Goal: Transaction & Acquisition: Obtain resource

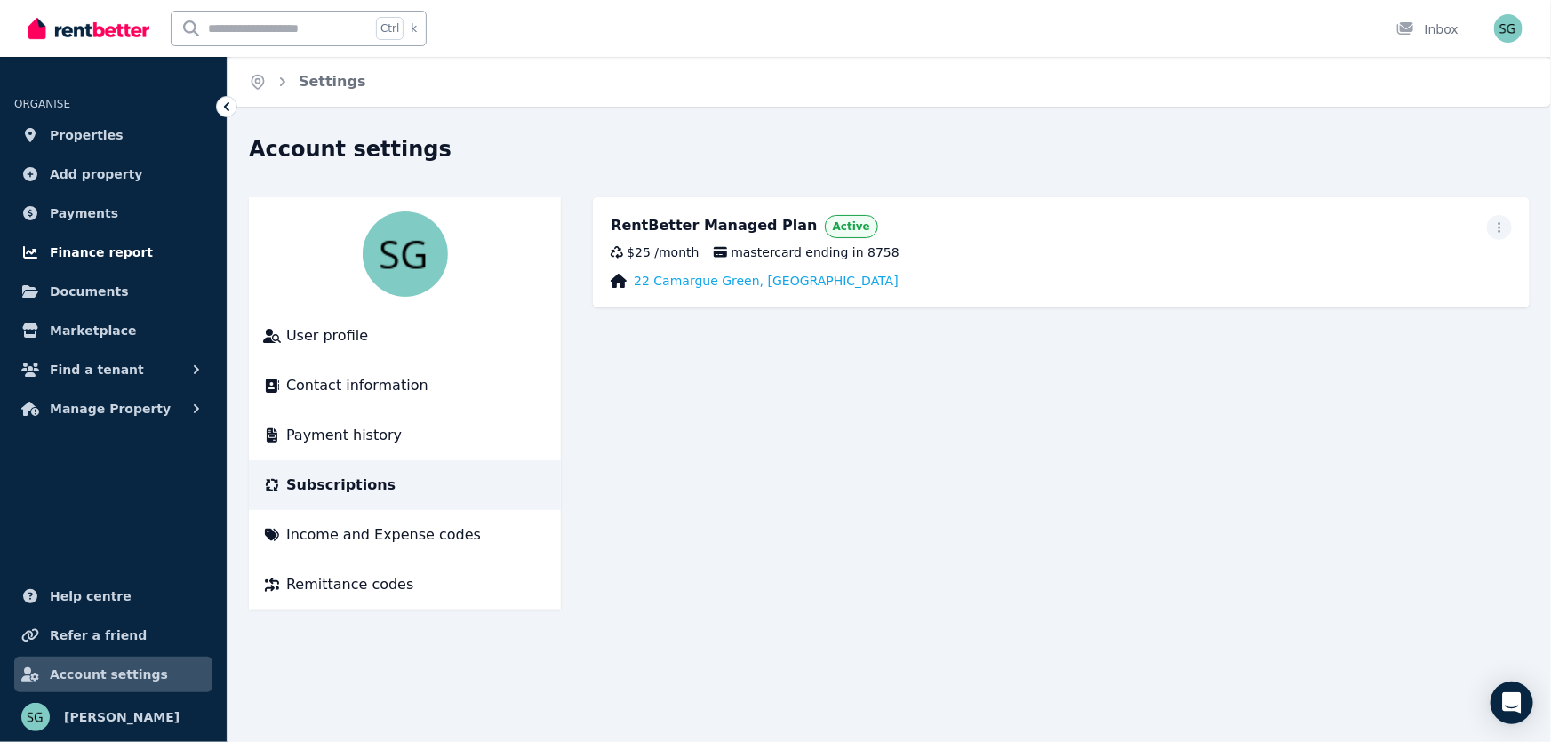
click at [81, 256] on span "Finance report" at bounding box center [101, 252] width 103 height 21
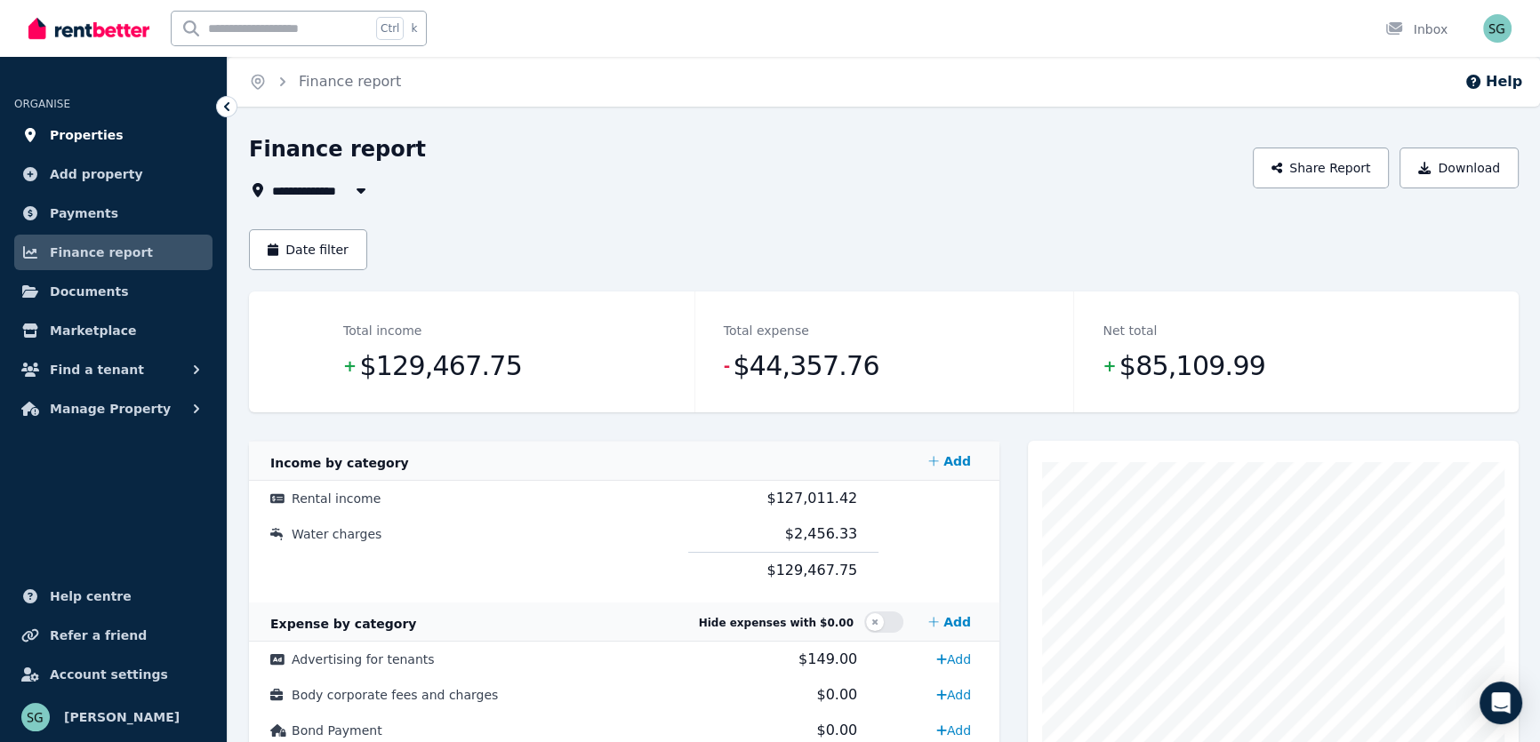
click at [76, 141] on span "Properties" at bounding box center [87, 134] width 74 height 21
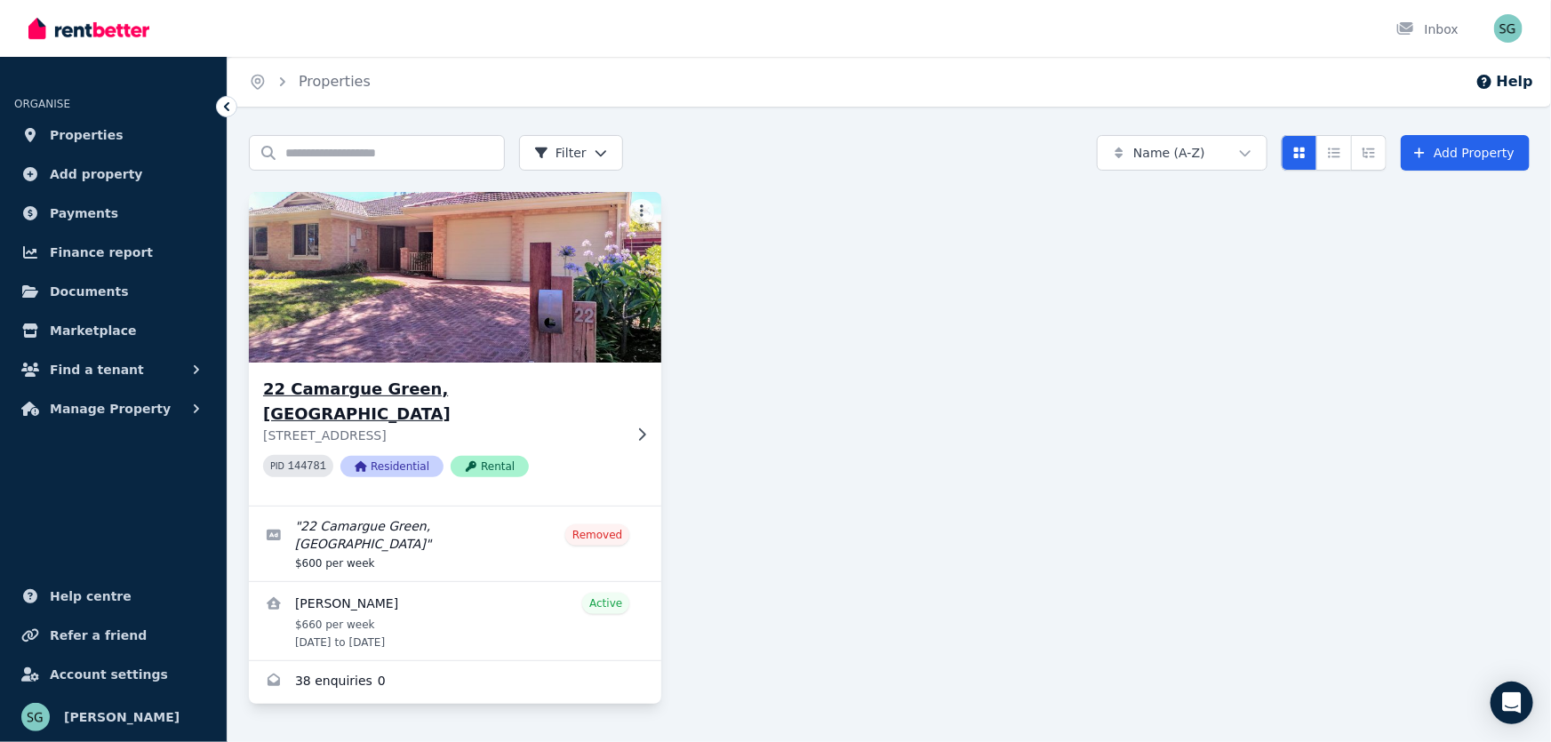
click at [637, 428] on icon at bounding box center [642, 435] width 18 height 14
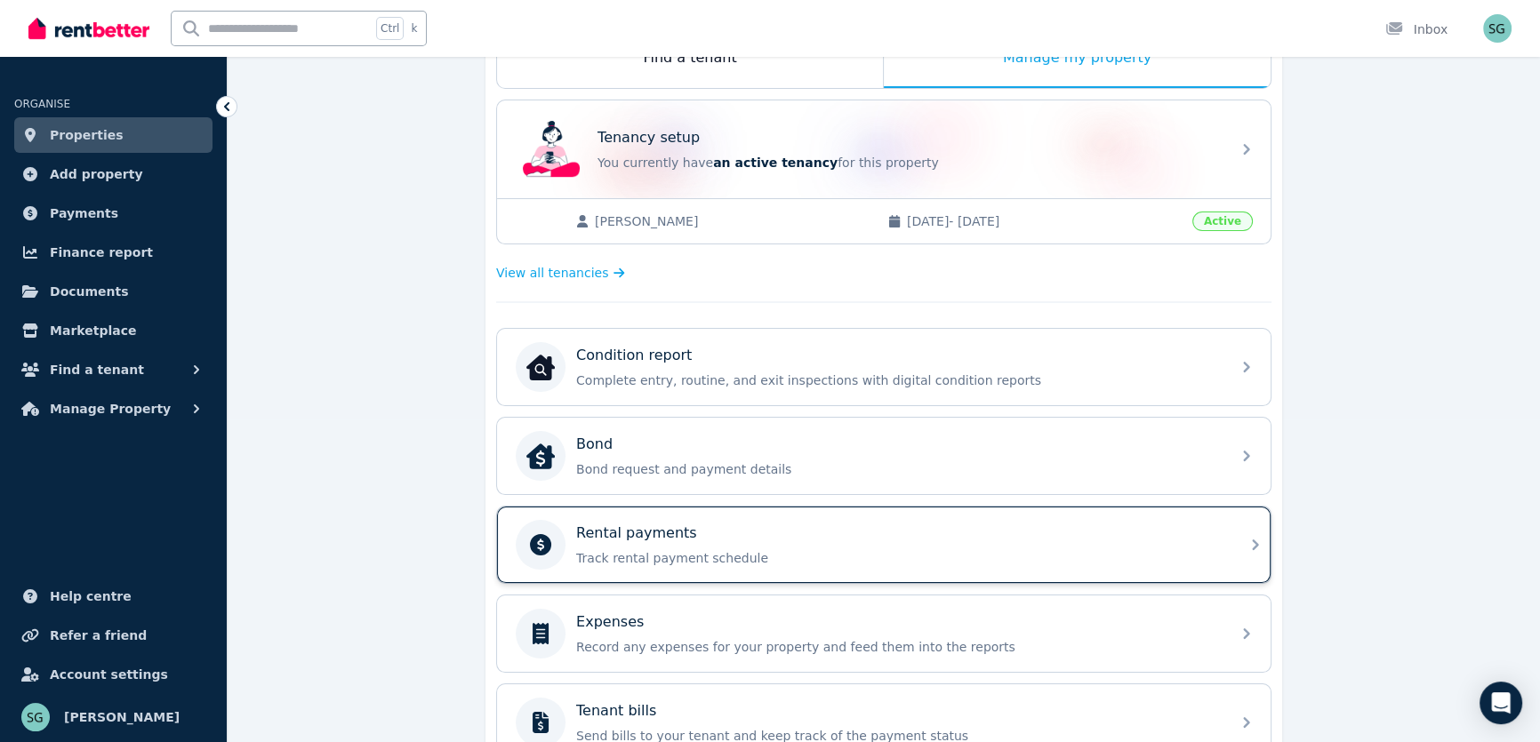
scroll to position [404, 0]
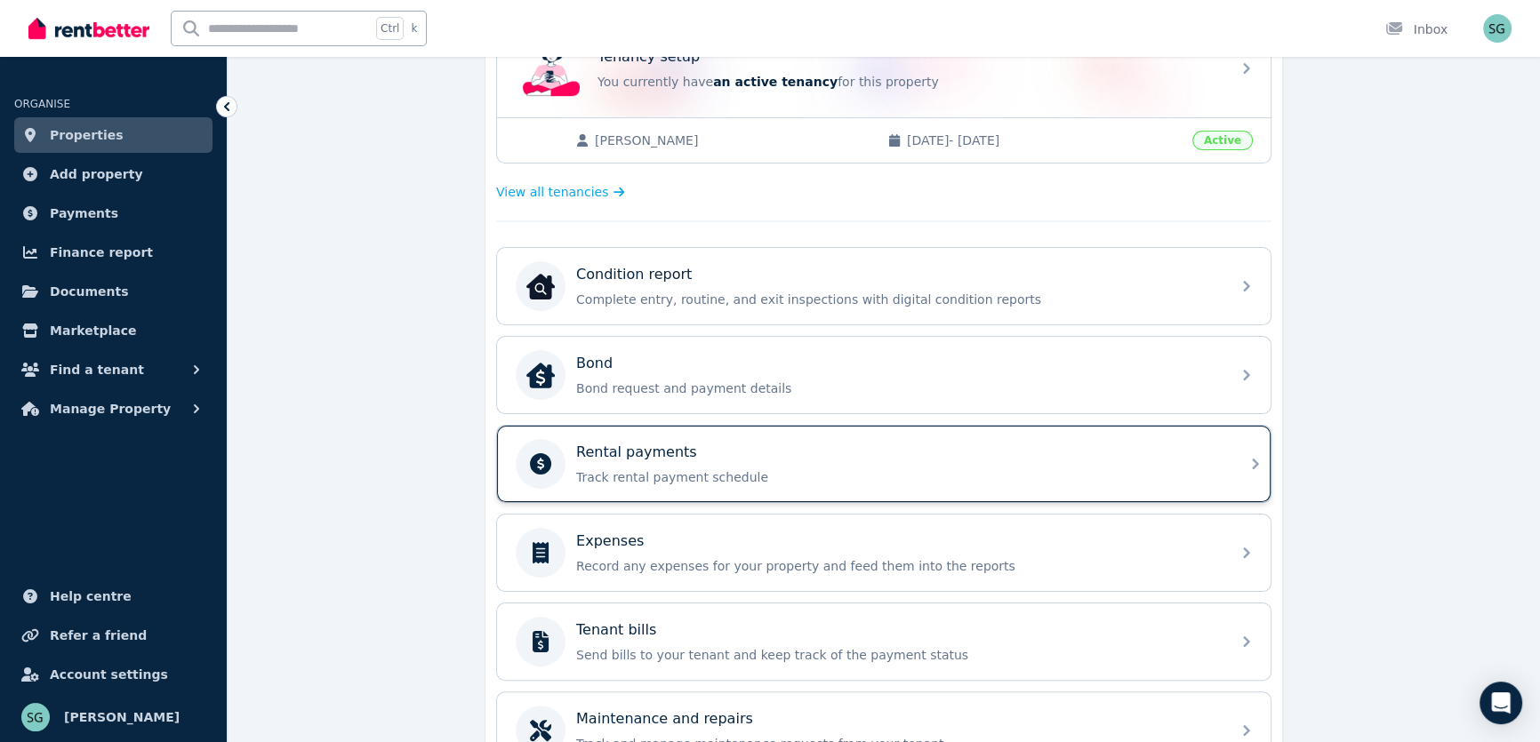
click at [661, 442] on p "Rental payments" at bounding box center [636, 452] width 121 height 21
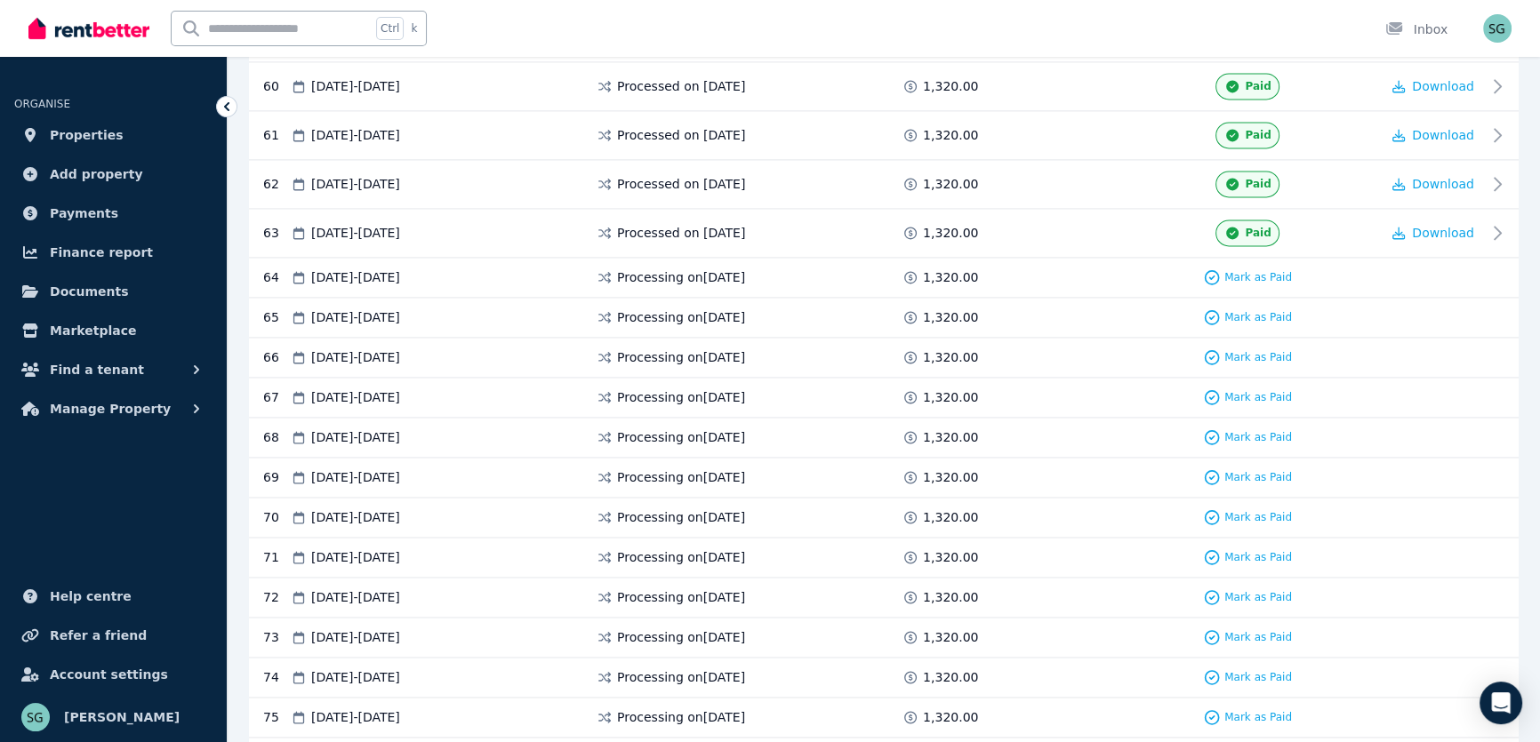
scroll to position [3285, 0]
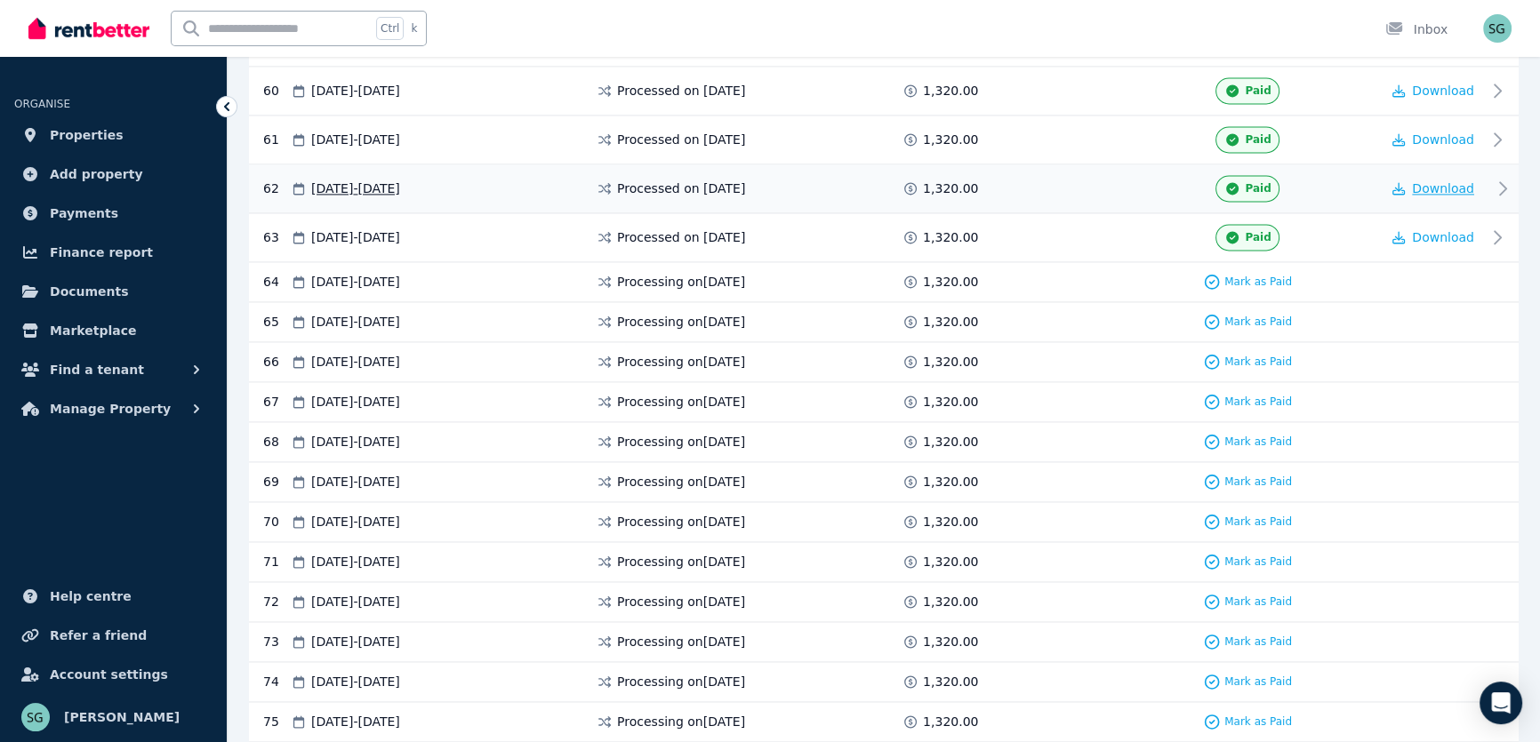
click at [1440, 181] on span "Download" at bounding box center [1443, 188] width 62 height 14
click at [89, 511] on ul "ORGANISE Properties Add property Payments Finance report Documents Marketplace …" at bounding box center [113, 409] width 227 height 668
click at [1423, 230] on span "Download" at bounding box center [1443, 237] width 62 height 14
